Goal: Task Accomplishment & Management: Manage account settings

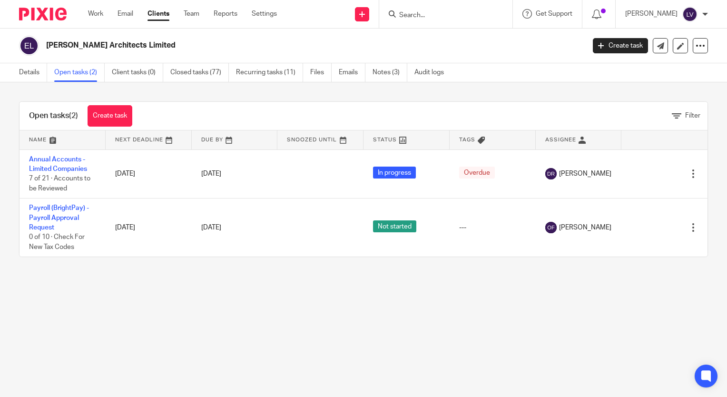
click at [442, 13] on input "Search" at bounding box center [441, 15] width 86 height 9
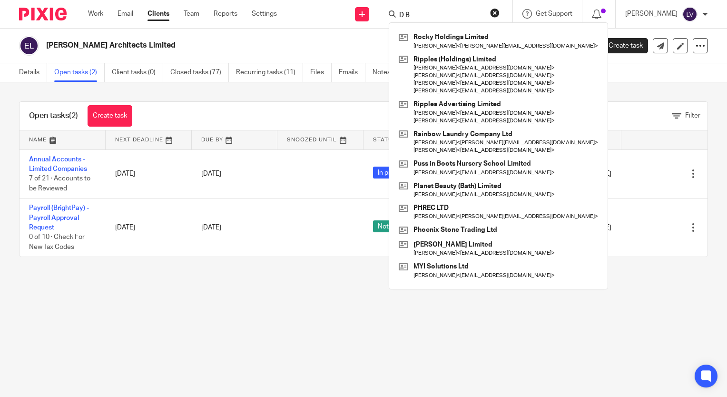
type input "D B"
drag, startPoint x: 439, startPoint y: 14, endPoint x: 336, endPoint y: 12, distance: 102.8
click at [346, 14] on div "Send new email Create task Add client D B Rocky Holdings Limited [PERSON_NAME] …" at bounding box center [509, 14] width 436 height 28
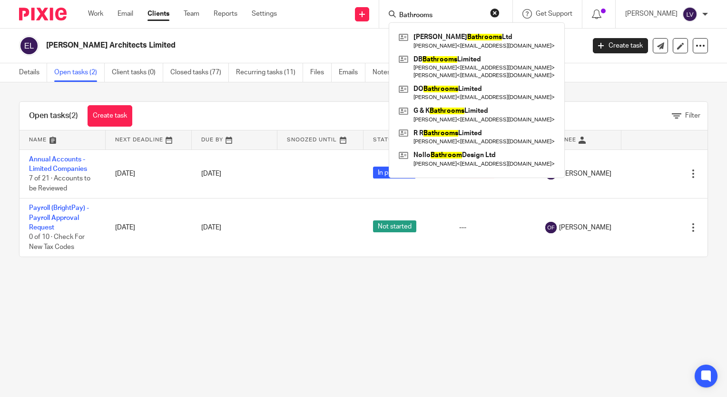
type input "Bathrooms"
click button "submit" at bounding box center [0, 0] width 0 height 0
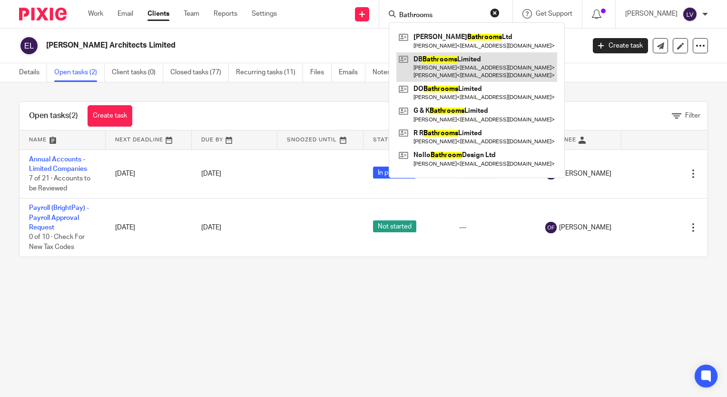
click at [458, 63] on link at bounding box center [476, 67] width 161 height 30
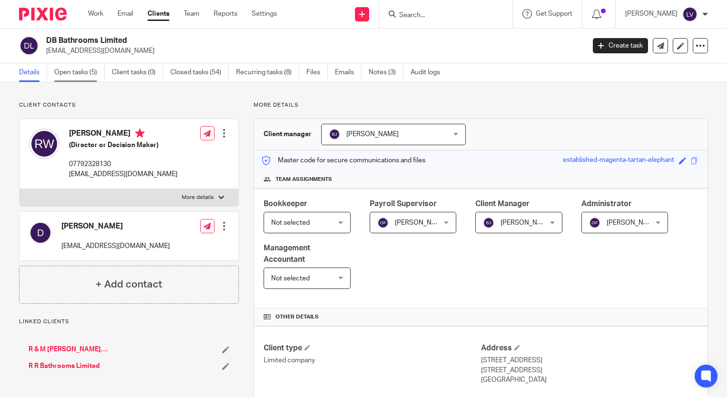
click at [85, 74] on link "Open tasks (5)" at bounding box center [79, 72] width 50 height 19
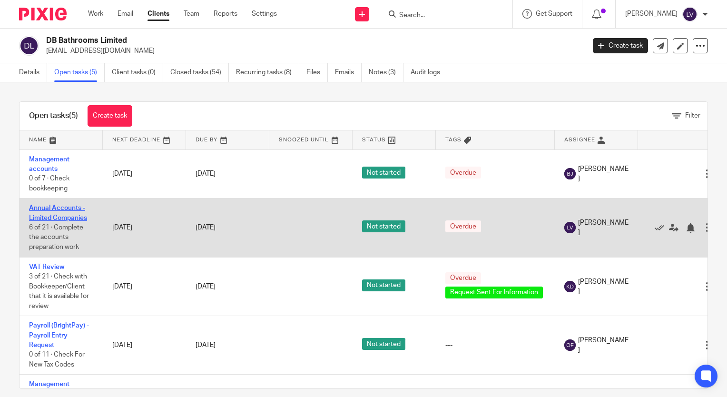
click at [59, 210] on link "Annual Accounts - Limited Companies" at bounding box center [58, 213] width 58 height 16
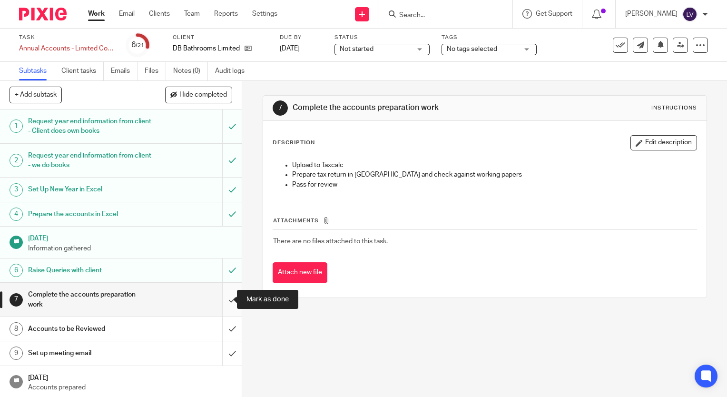
click at [224, 297] on input "submit" at bounding box center [121, 300] width 242 height 34
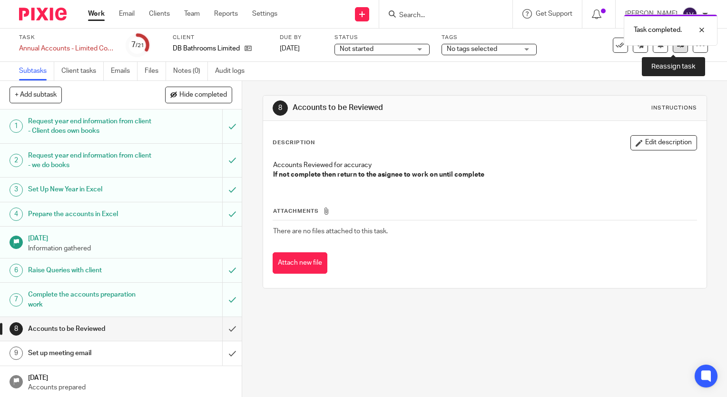
click at [677, 49] on icon at bounding box center [680, 44] width 7 height 7
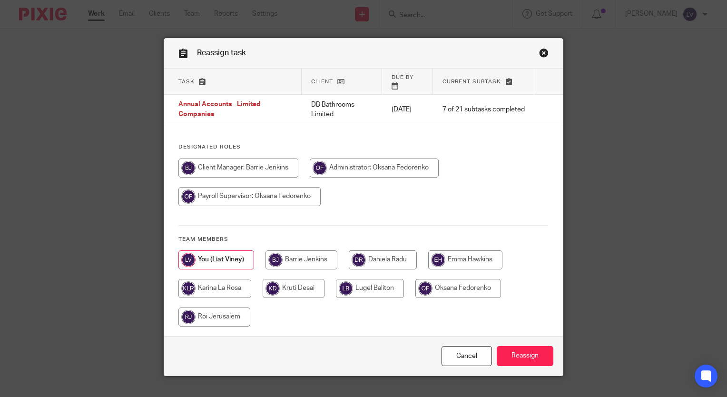
drag, startPoint x: 395, startPoint y: 247, endPoint x: 410, endPoint y: 246, distance: 14.8
click at [395, 250] on input "radio" at bounding box center [383, 259] width 68 height 19
radio input "true"
click at [531, 346] on input "Reassign" at bounding box center [525, 356] width 57 height 20
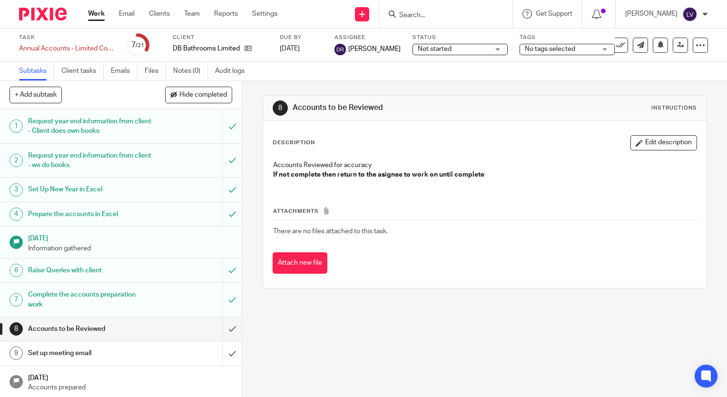
click at [440, 11] on input "Search" at bounding box center [441, 15] width 86 height 9
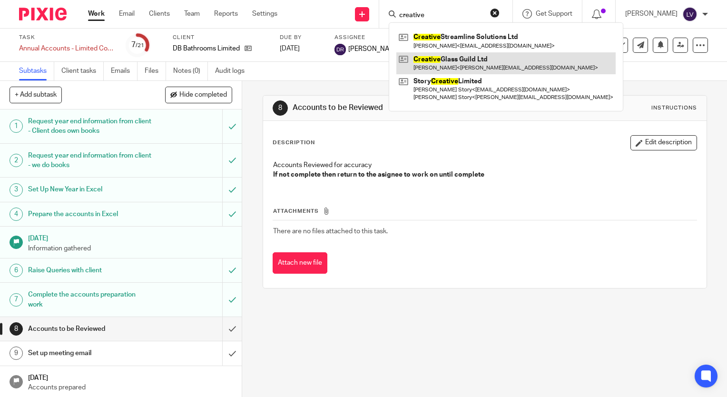
type input "creative"
click at [495, 66] on link at bounding box center [505, 63] width 219 height 22
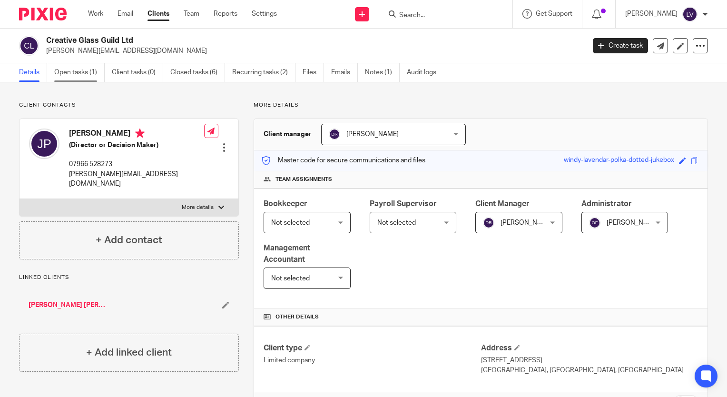
click at [88, 71] on link "Open tasks (1)" at bounding box center [79, 72] width 50 height 19
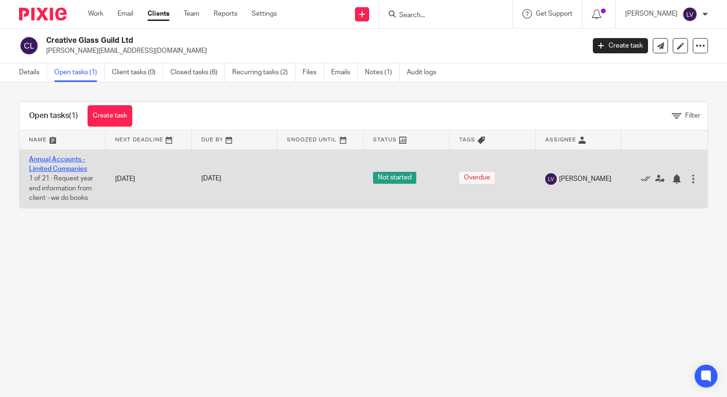
click at [57, 165] on link "Annual Accounts - Limited Companies" at bounding box center [58, 164] width 58 height 16
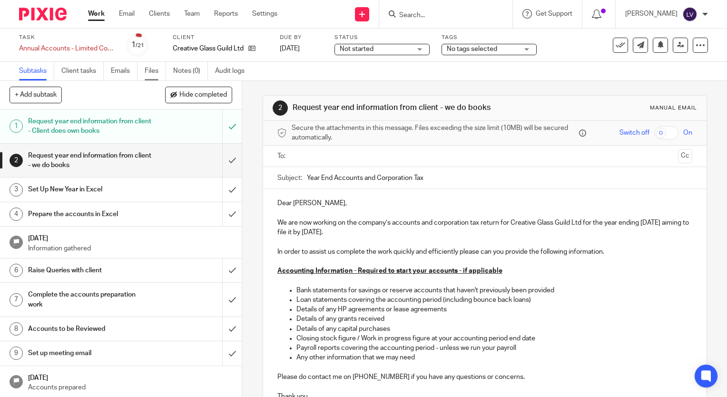
click at [155, 71] on link "Files" at bounding box center [155, 71] width 21 height 19
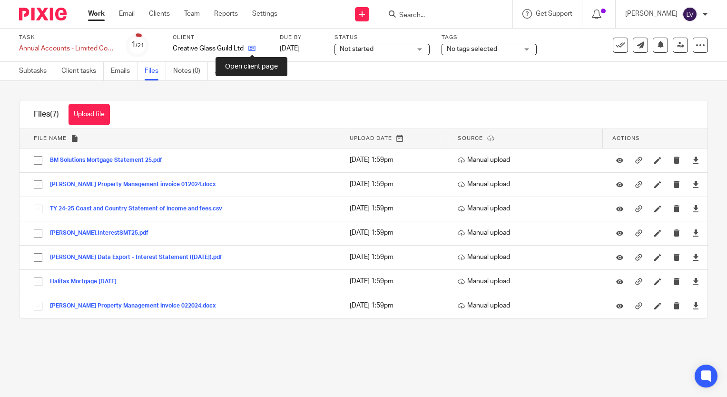
click at [252, 49] on icon at bounding box center [251, 48] width 7 height 7
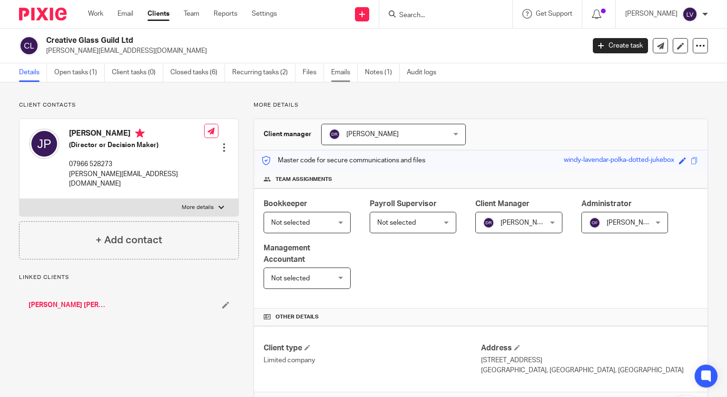
click at [345, 74] on link "Emails" at bounding box center [344, 72] width 27 height 19
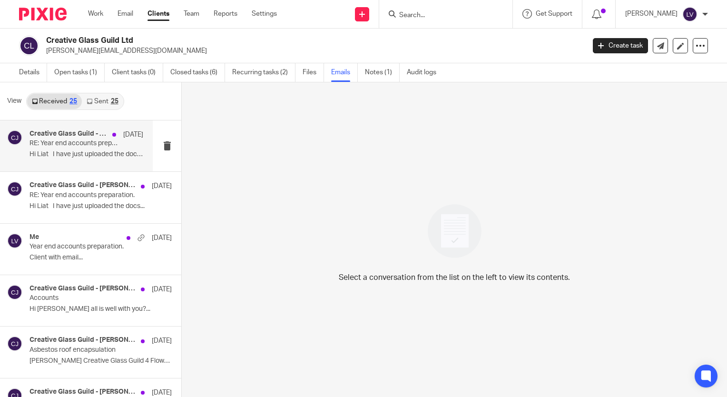
click at [71, 143] on p "RE: Year end accounts preparation." at bounding box center [75, 143] width 91 height 8
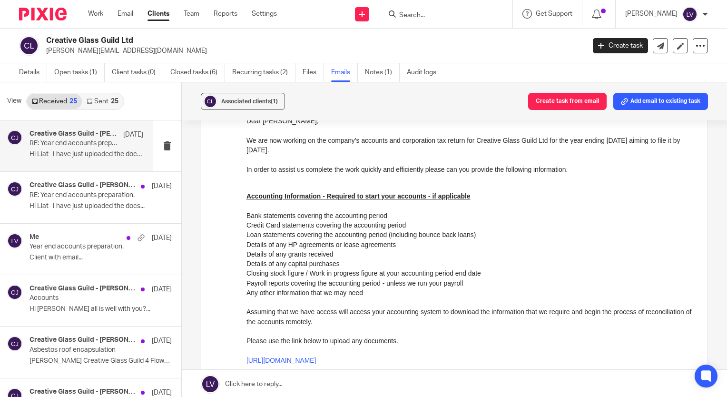
scroll to position [548, 0]
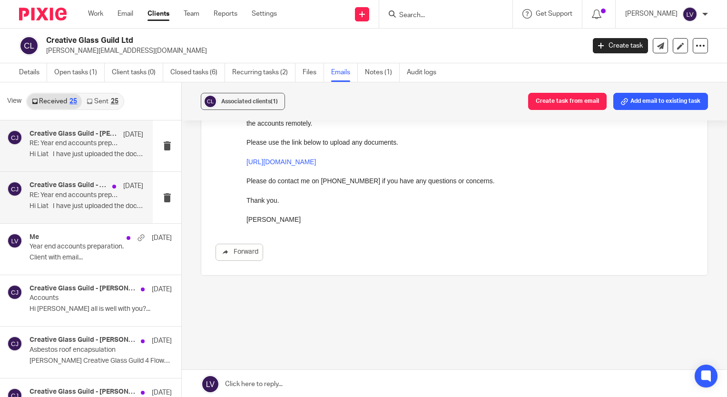
click at [56, 197] on p "RE: Year end accounts preparation." at bounding box center [75, 195] width 91 height 8
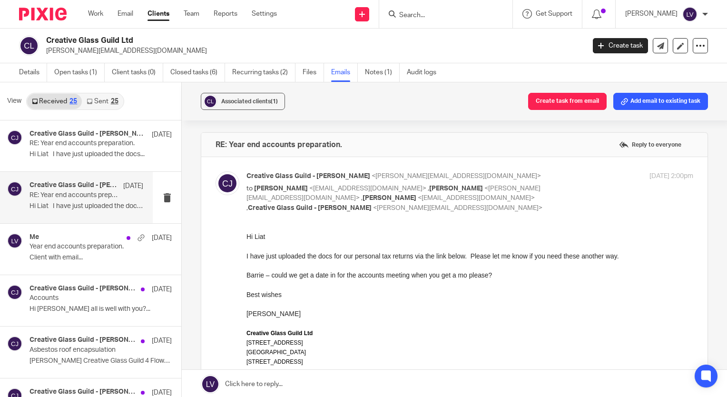
scroll to position [0, 0]
click at [67, 249] on p "Year end accounts preparation." at bounding box center [75, 247] width 91 height 8
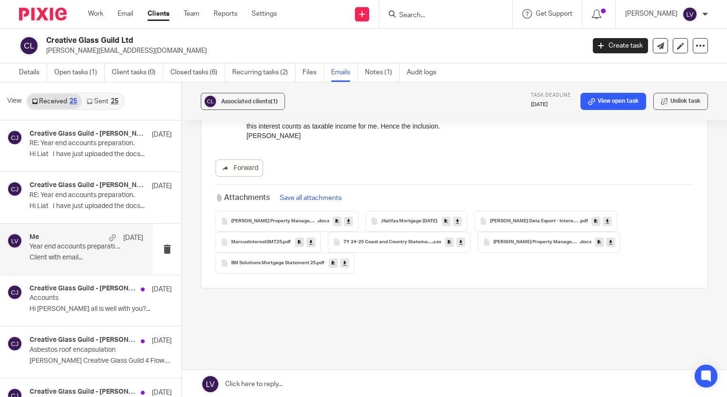
scroll to position [235, 0]
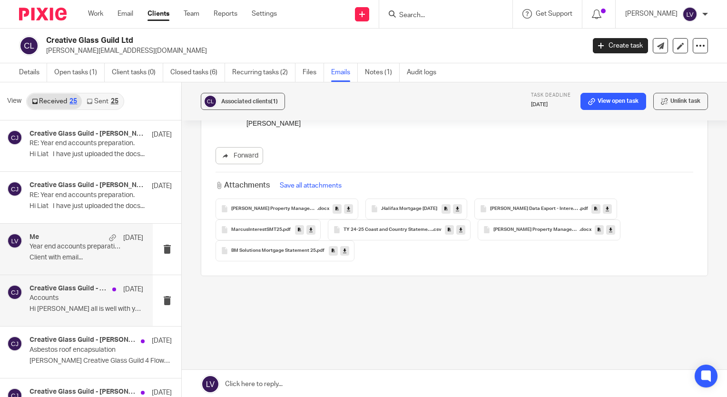
click at [60, 298] on p "Accounts" at bounding box center [75, 298] width 91 height 8
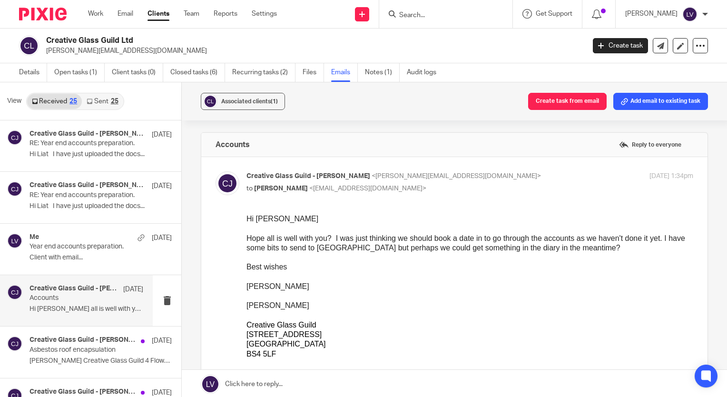
scroll to position [0, 0]
click at [315, 71] on link "Files" at bounding box center [313, 72] width 21 height 19
